Goal: Information Seeking & Learning: Learn about a topic

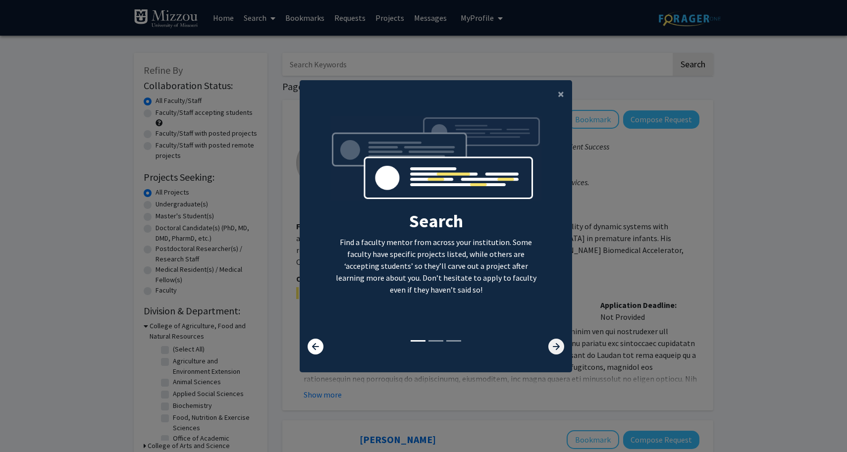
click at [555, 347] on icon at bounding box center [556, 347] width 16 height 16
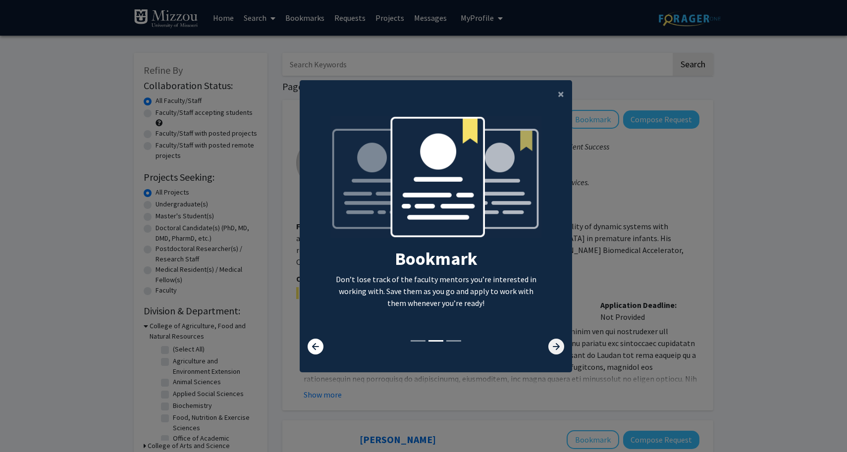
click at [555, 347] on icon at bounding box center [556, 347] width 16 height 16
click at [557, 93] on button "×" at bounding box center [561, 94] width 22 height 28
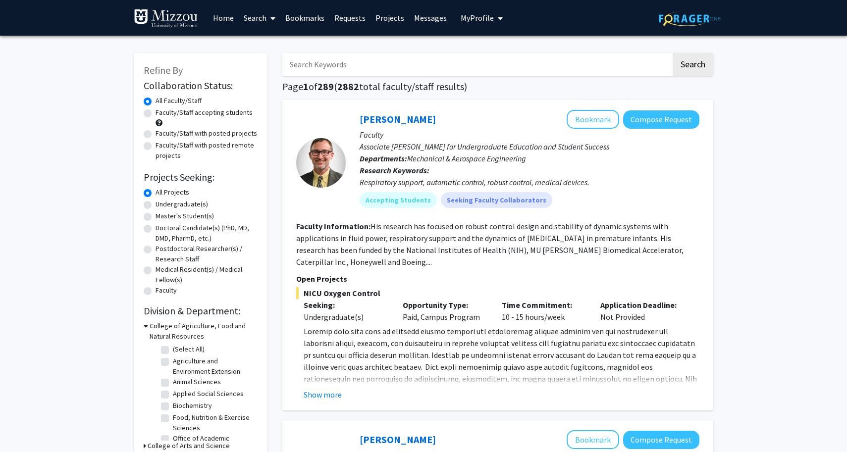
click at [481, 16] on span "My Profile" at bounding box center [477, 18] width 33 height 10
click at [485, 54] on div "[PERSON_NAME] View Profile" at bounding box center [510, 52] width 85 height 22
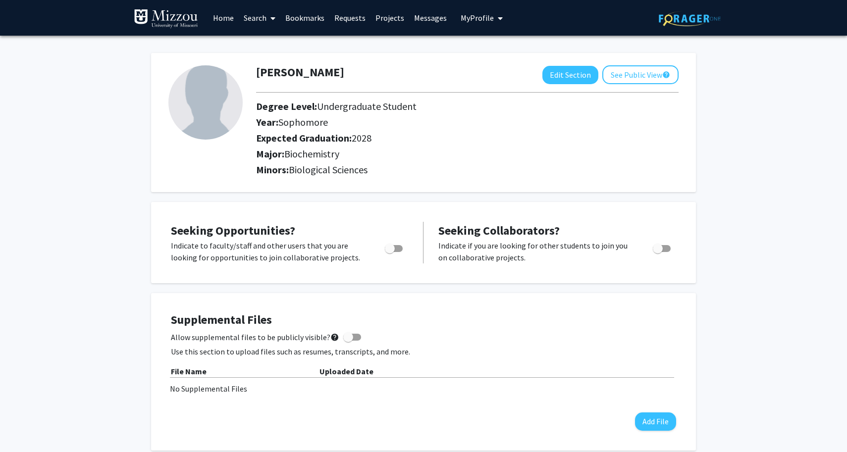
click at [355, 18] on link "Requests" at bounding box center [349, 17] width 41 height 35
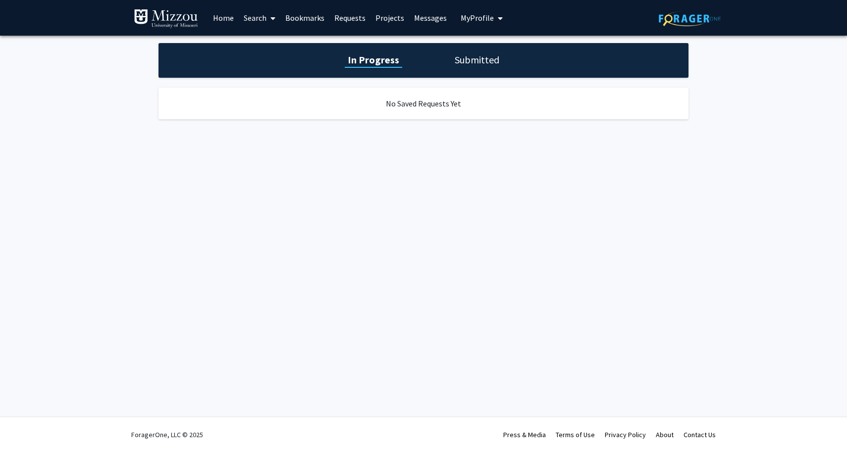
click at [314, 12] on link "Bookmarks" at bounding box center [304, 17] width 49 height 35
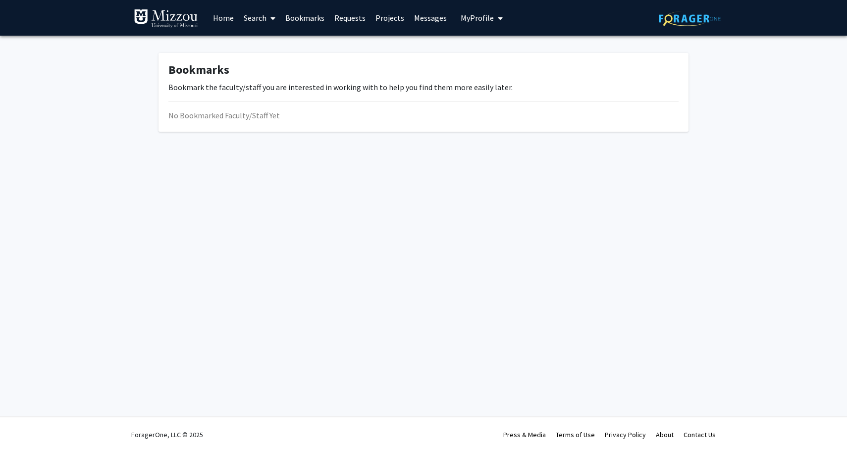
click at [268, 19] on span at bounding box center [271, 18] width 9 height 35
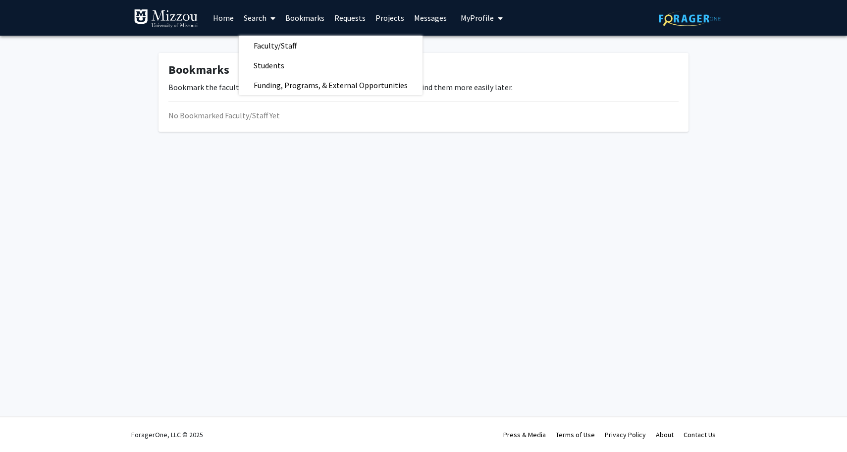
click at [223, 18] on link "Home" at bounding box center [223, 17] width 31 height 35
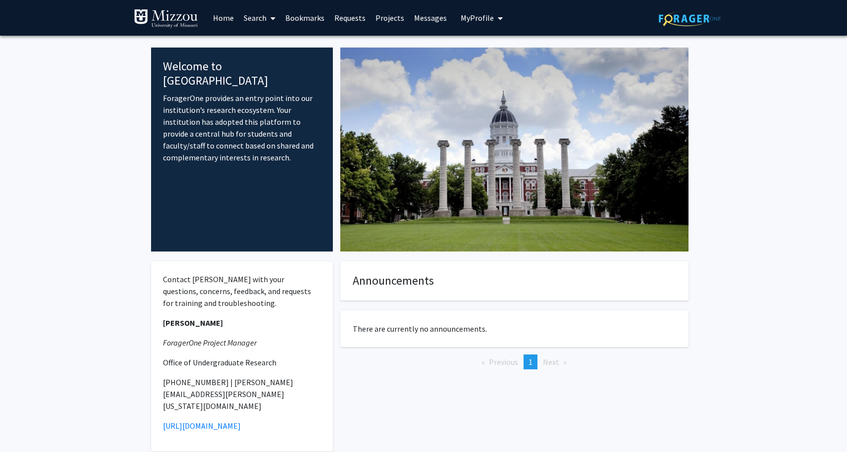
click at [483, 17] on span "My Profile" at bounding box center [477, 18] width 33 height 10
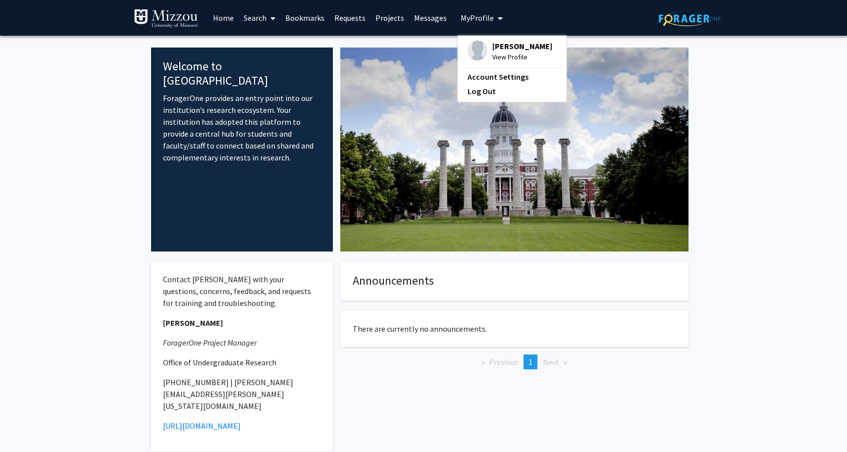
click at [499, 47] on span "[PERSON_NAME]" at bounding box center [522, 46] width 60 height 11
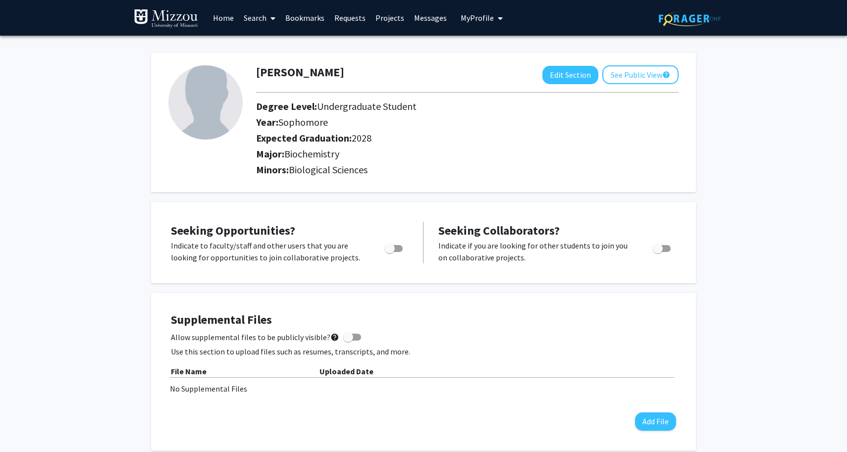
click at [263, 19] on link "Search" at bounding box center [260, 17] width 42 height 35
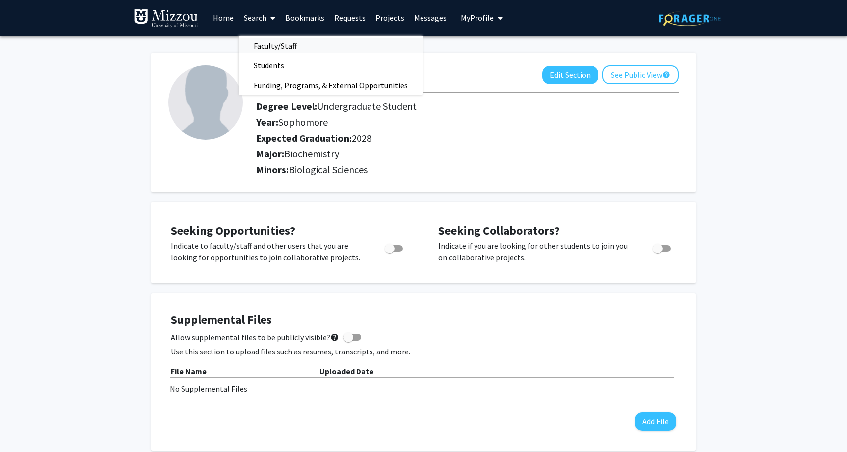
click at [289, 50] on span "Faculty/Staff" at bounding box center [275, 46] width 73 height 20
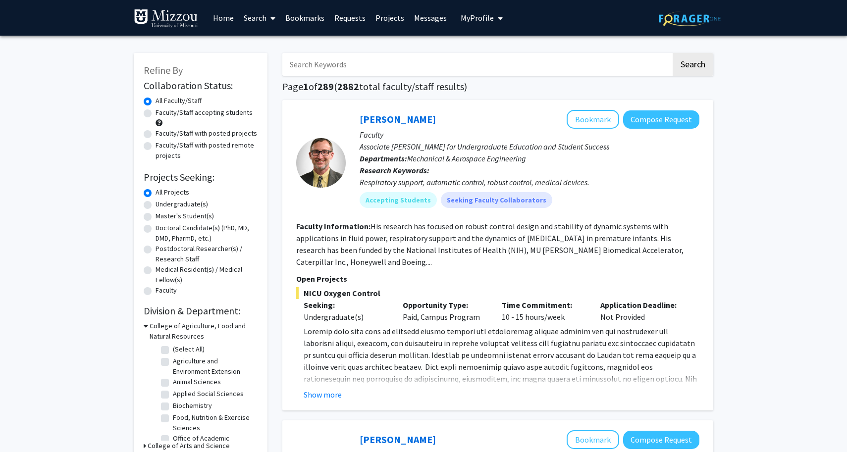
click at [303, 60] on input "Search Keywords" at bounding box center [476, 64] width 389 height 23
click at [673, 53] on button "Search" at bounding box center [693, 64] width 41 height 23
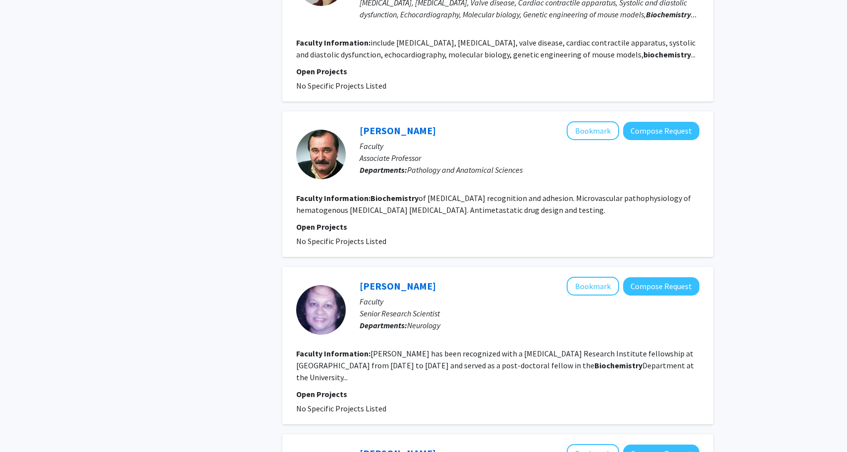
scroll to position [1996, 0]
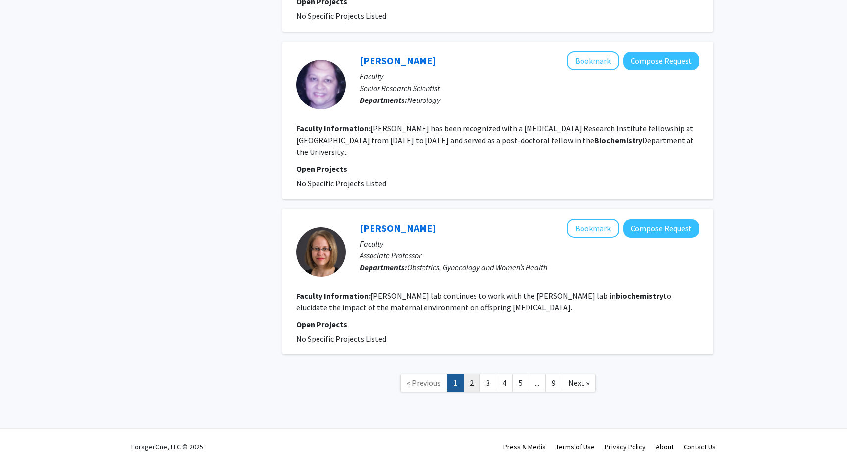
click at [470, 375] on link "2" at bounding box center [471, 383] width 17 height 17
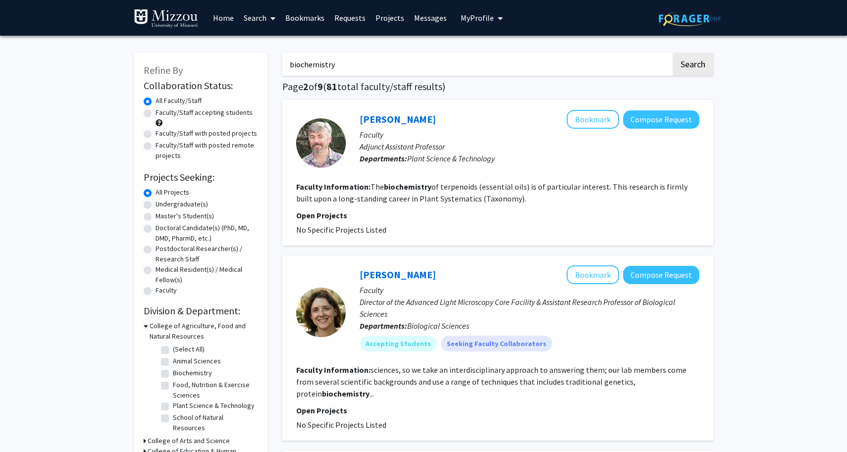
click at [407, 55] on input "biochemistry" at bounding box center [476, 64] width 389 height 23
click at [404, 71] on input "biochemistry" at bounding box center [476, 64] width 389 height 23
type input "biochemistry, proteins"
click at [673, 53] on button "Search" at bounding box center [693, 64] width 41 height 23
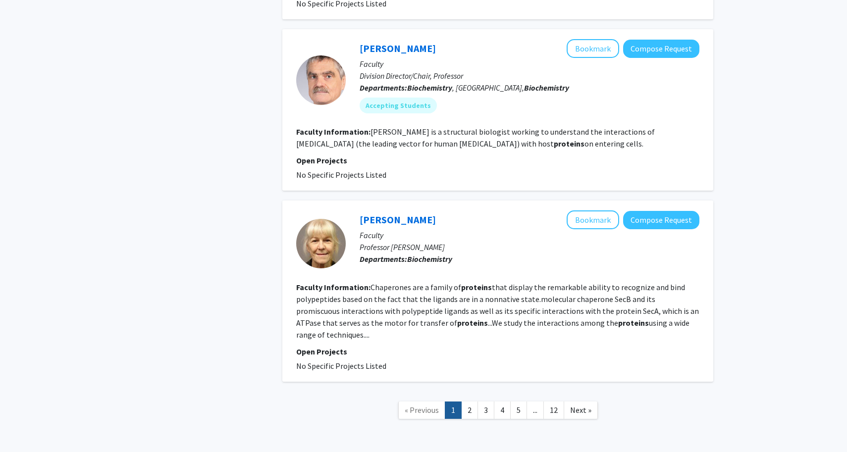
scroll to position [2097, 0]
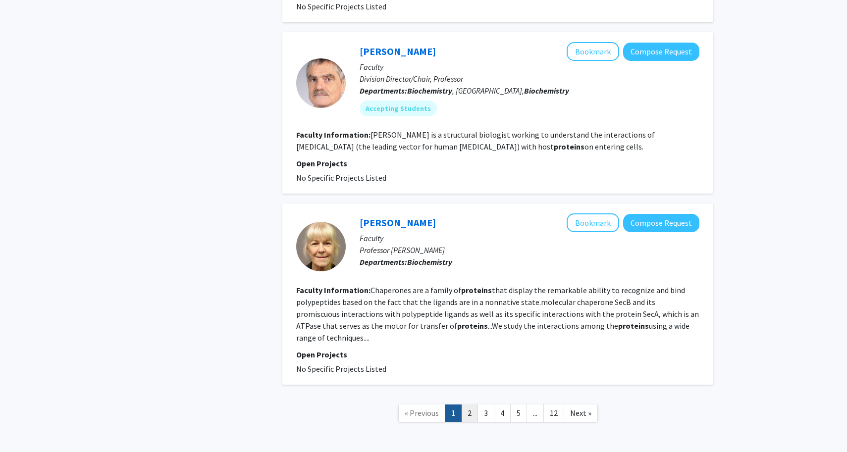
click at [471, 405] on link "2" at bounding box center [469, 413] width 17 height 17
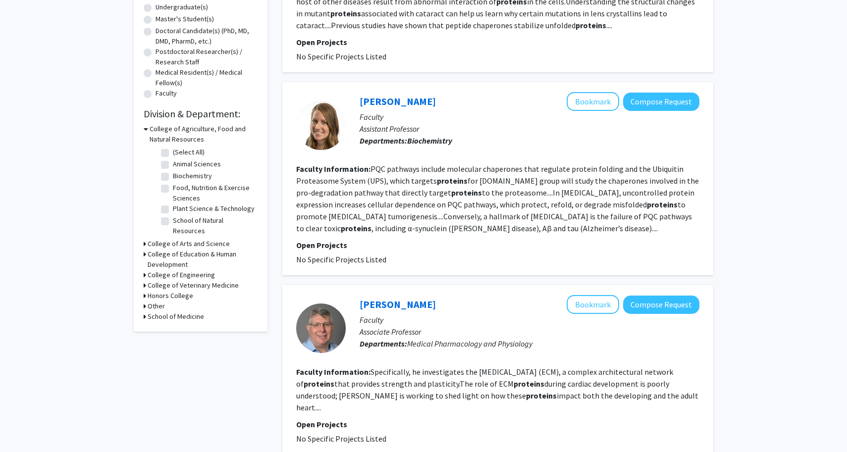
scroll to position [197, 0]
click at [403, 104] on link "[PERSON_NAME]" at bounding box center [398, 102] width 76 height 12
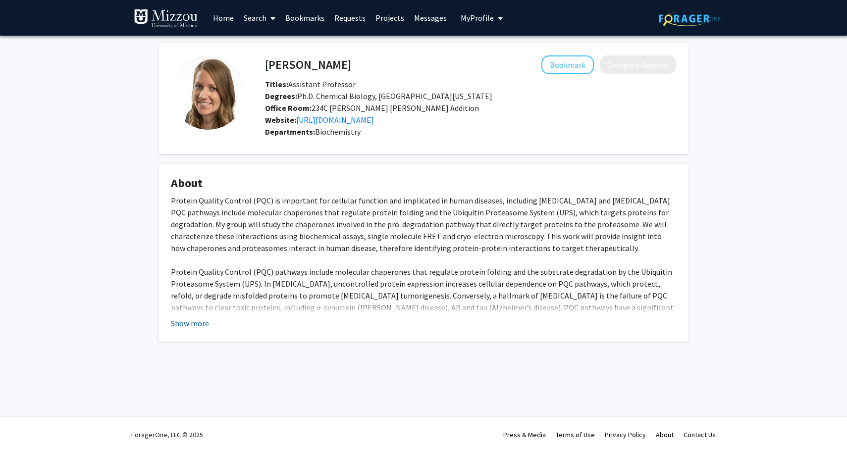
click at [201, 323] on button "Show more" at bounding box center [190, 324] width 38 height 12
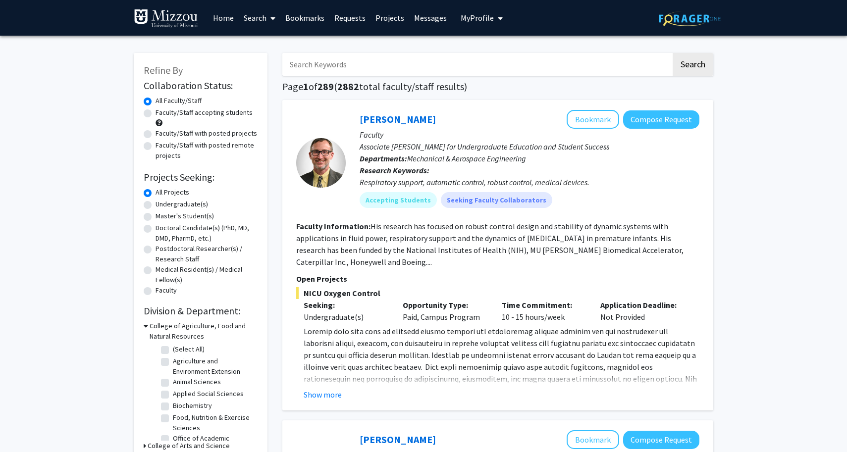
click at [477, 17] on span "My Profile" at bounding box center [477, 18] width 33 height 10
click at [497, 47] on span "[PERSON_NAME]" at bounding box center [522, 46] width 60 height 11
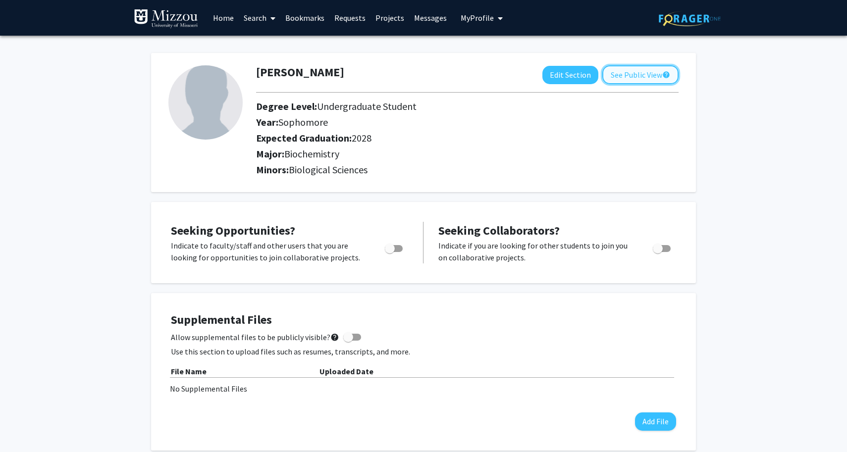
click at [647, 78] on button "See Public View help" at bounding box center [640, 74] width 76 height 19
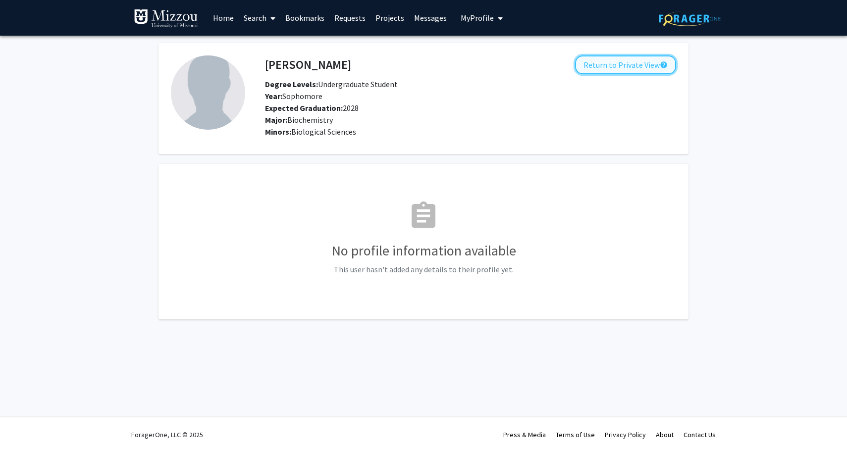
click at [625, 61] on button "Return to Private View help" at bounding box center [625, 64] width 101 height 19
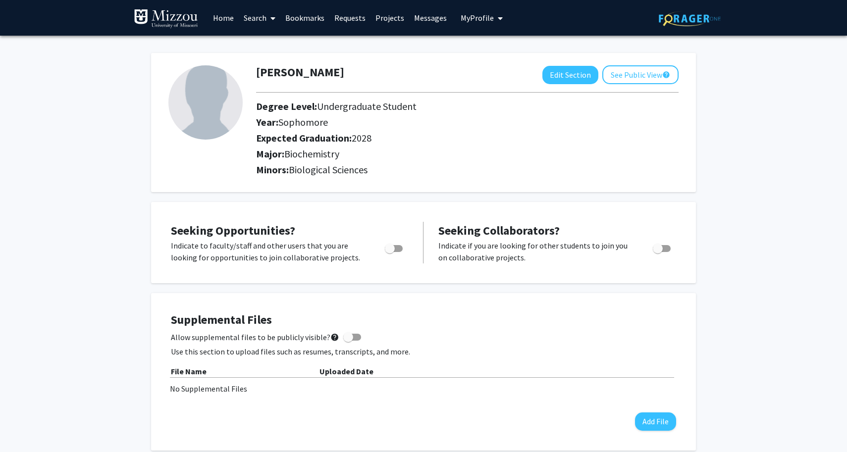
click at [432, 15] on link "Messages" at bounding box center [430, 17] width 43 height 35
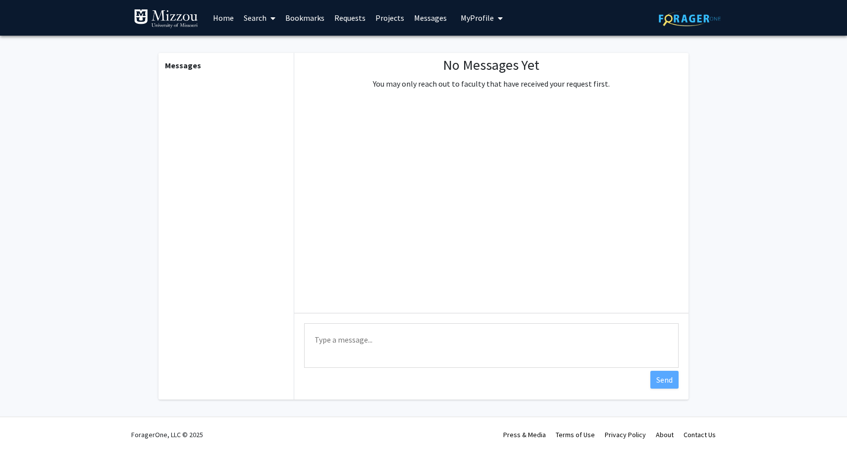
click at [379, 18] on link "Projects" at bounding box center [390, 17] width 39 height 35
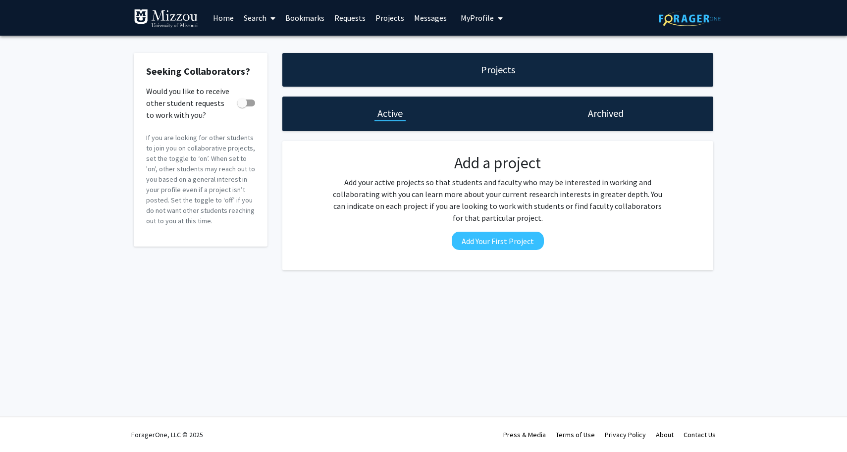
click at [353, 21] on link "Requests" at bounding box center [349, 17] width 41 height 35
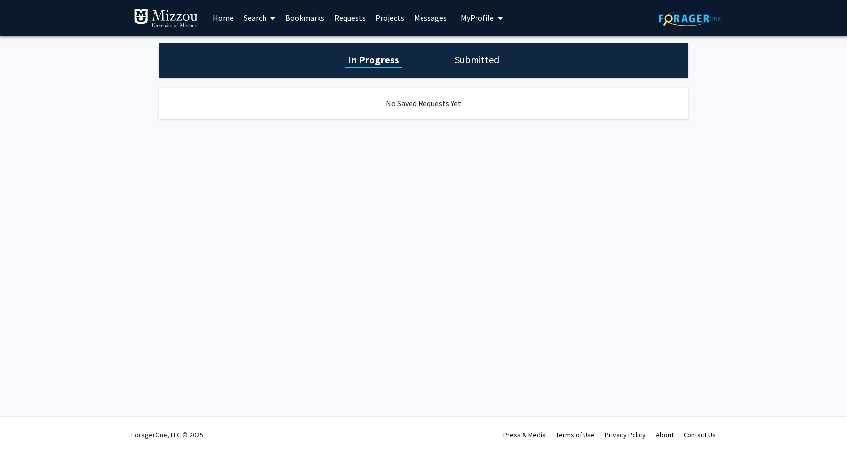
click at [318, 17] on link "Bookmarks" at bounding box center [304, 17] width 49 height 35
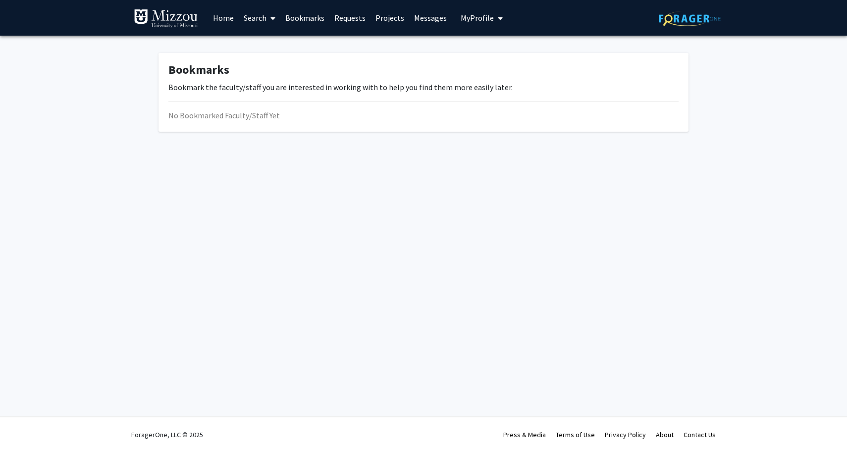
click at [224, 15] on link "Home" at bounding box center [223, 17] width 31 height 35
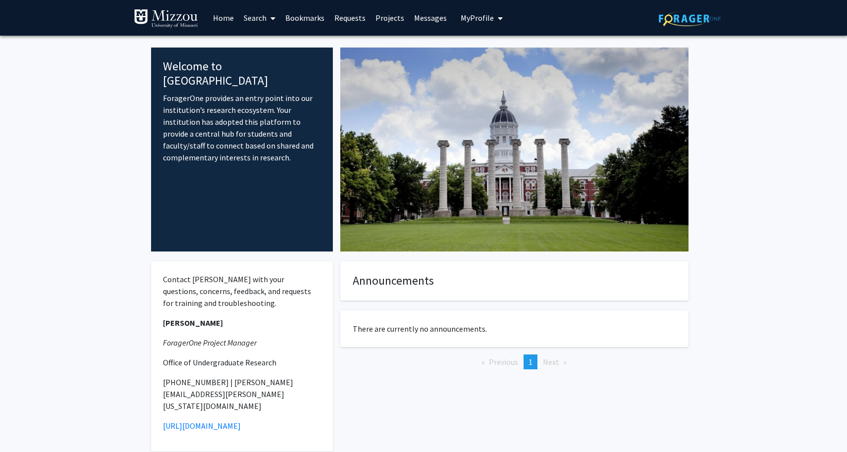
click at [477, 21] on span "My Profile" at bounding box center [477, 18] width 33 height 10
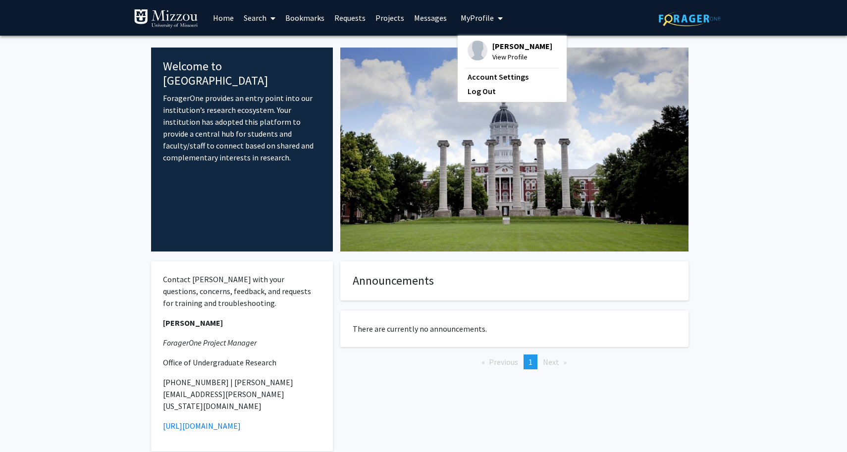
click at [505, 52] on span "View Profile" at bounding box center [522, 57] width 60 height 11
